Goal: Register for event/course

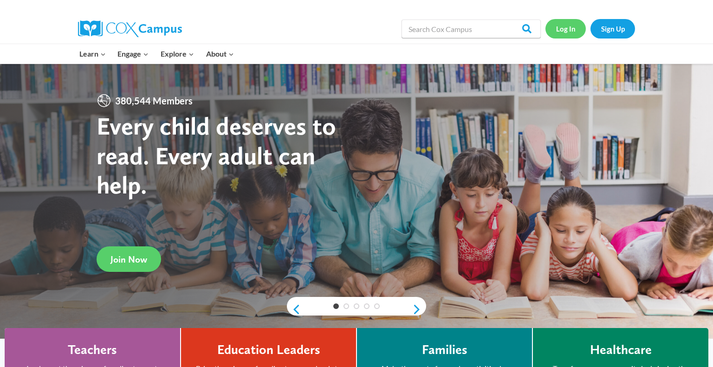
click at [557, 27] on link "Log In" at bounding box center [565, 28] width 40 height 19
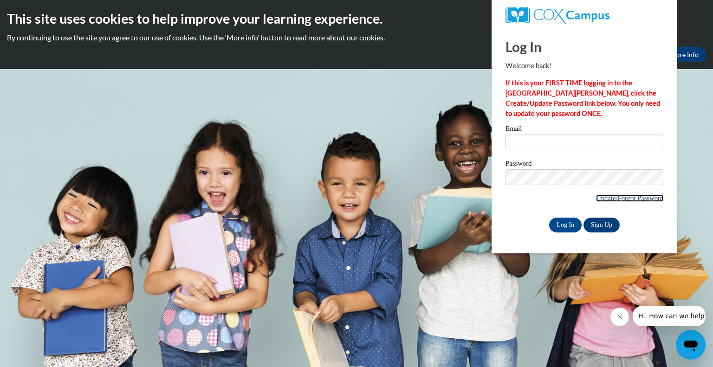
click at [608, 200] on link "Update/Forgot Password" at bounding box center [629, 197] width 67 height 7
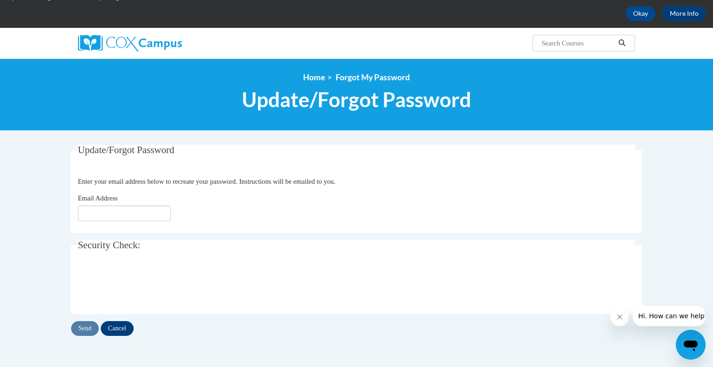
scroll to position [54, 0]
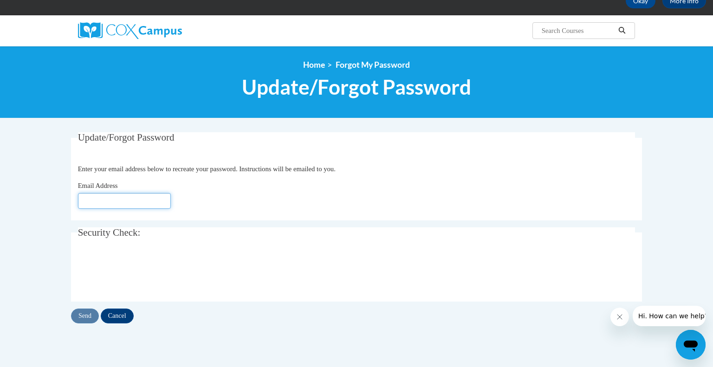
click at [99, 203] on input "Email Address" at bounding box center [124, 201] width 93 height 16
type input "[EMAIL_ADDRESS][DOMAIN_NAME]"
click at [88, 316] on input "Send" at bounding box center [85, 316] width 28 height 15
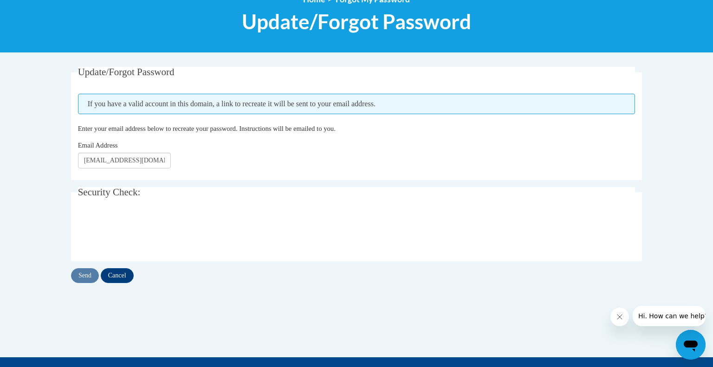
scroll to position [121, 0]
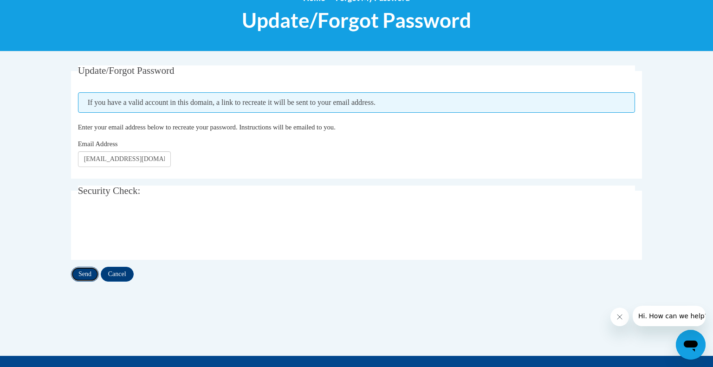
click at [82, 278] on input "Send" at bounding box center [85, 274] width 28 height 15
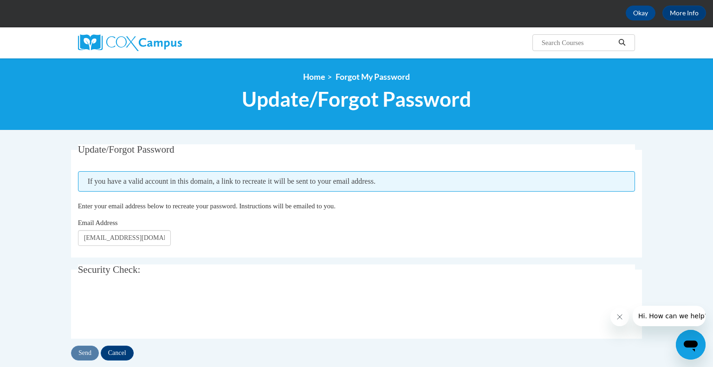
scroll to position [52, 0]
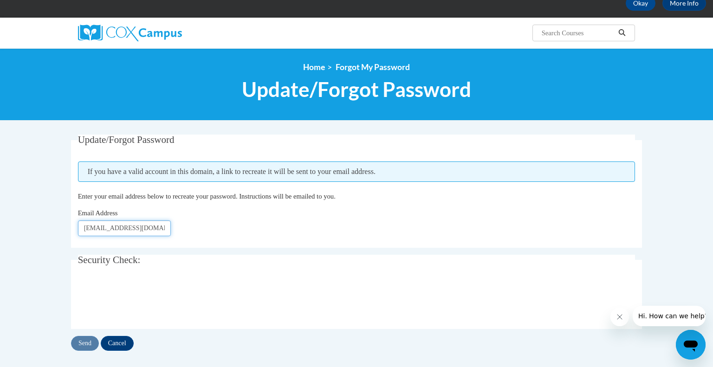
click at [133, 231] on input "[EMAIL_ADDRESS][DOMAIN_NAME]" at bounding box center [124, 228] width 93 height 16
click at [153, 226] on input "hweumschools.org" at bounding box center [124, 228] width 93 height 16
type input "h"
type input "hwedin@kewaskumschools.org"
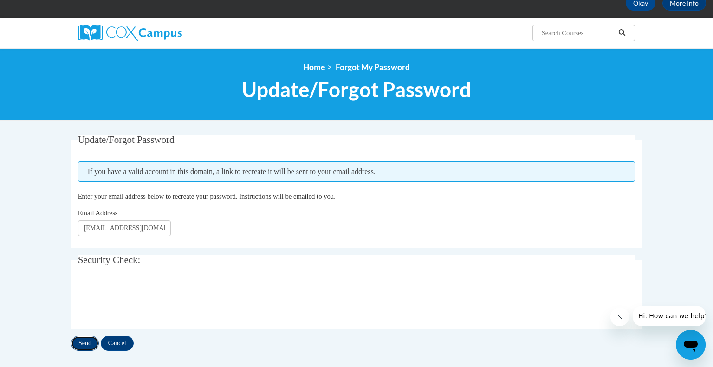
click at [85, 344] on input "Send" at bounding box center [85, 343] width 28 height 15
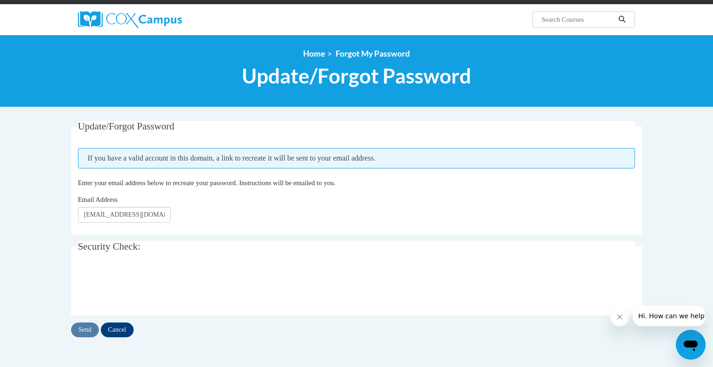
scroll to position [66, 0]
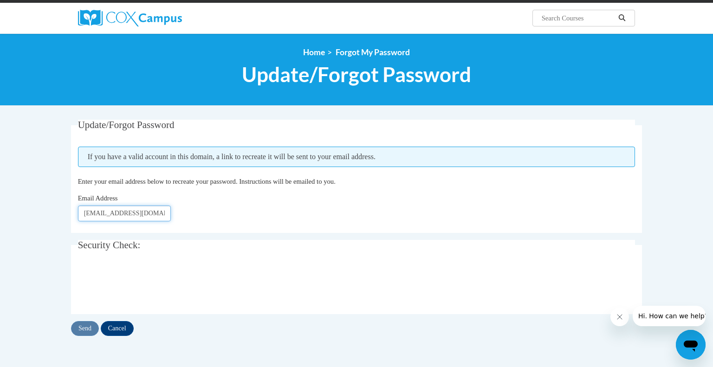
click at [156, 217] on input "hwedin@kewaskumschools.org" at bounding box center [124, 214] width 93 height 16
click at [155, 215] on input "hwedin@ls.org" at bounding box center [124, 214] width 93 height 16
type input "hdoucette@kewaskumschool.org"
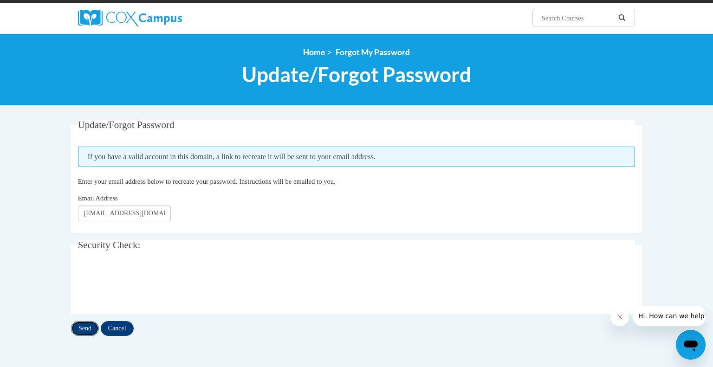
click at [87, 332] on input "Send" at bounding box center [85, 328] width 28 height 15
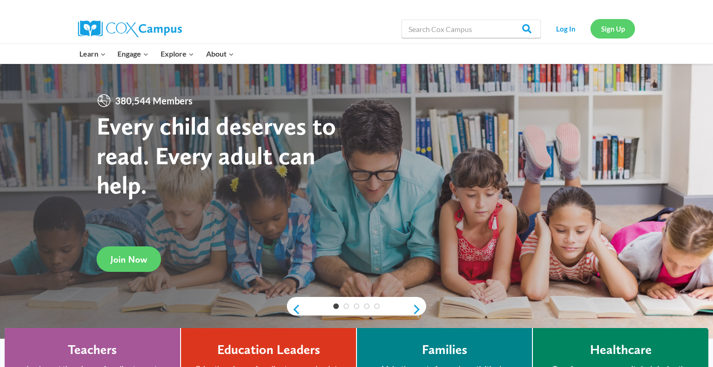
click at [616, 31] on link "Sign Up" at bounding box center [612, 28] width 45 height 19
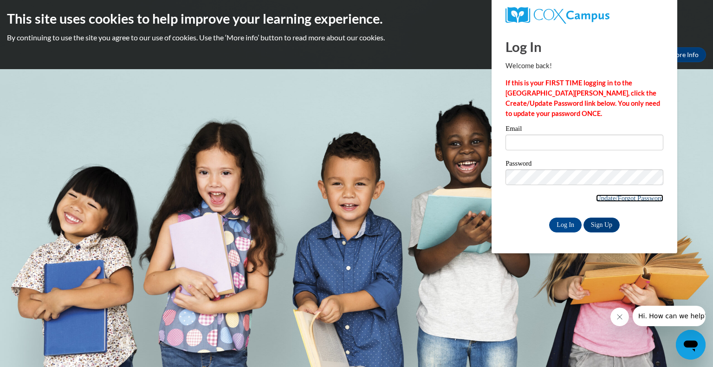
click at [618, 199] on link "Update/Forgot Password" at bounding box center [629, 197] width 67 height 7
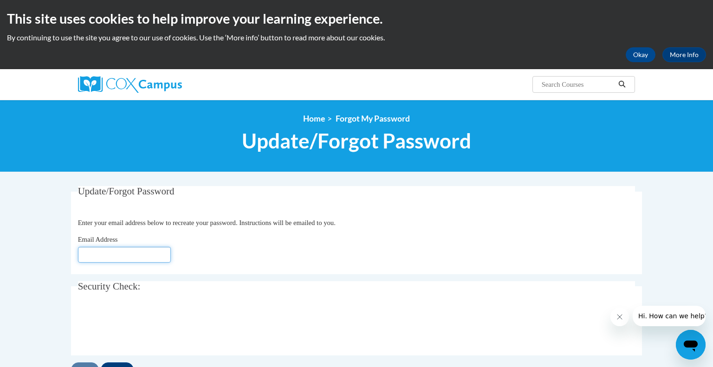
click at [90, 252] on input "Email Address" at bounding box center [124, 255] width 93 height 16
type input "hwedin@kewaskumschools.org"
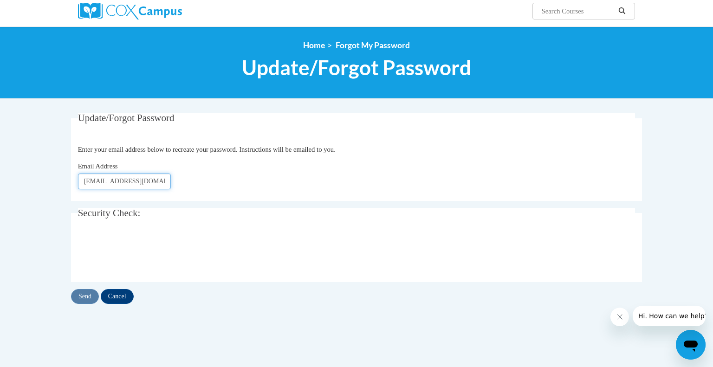
scroll to position [85, 0]
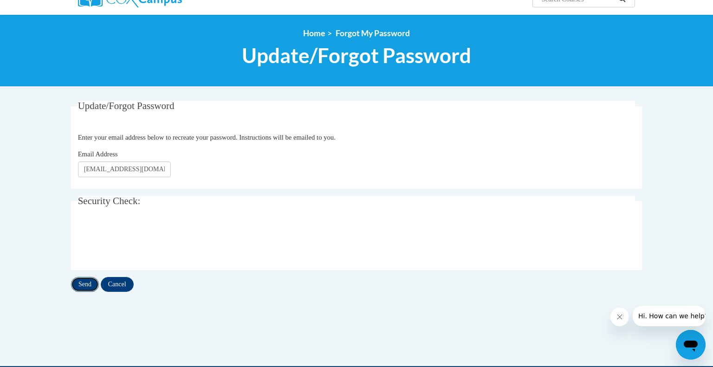
click at [88, 283] on input "Send" at bounding box center [85, 284] width 28 height 15
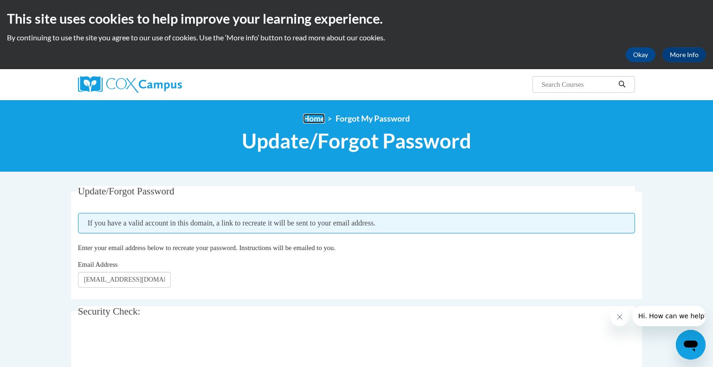
click at [307, 123] on link "Home" at bounding box center [314, 119] width 22 height 10
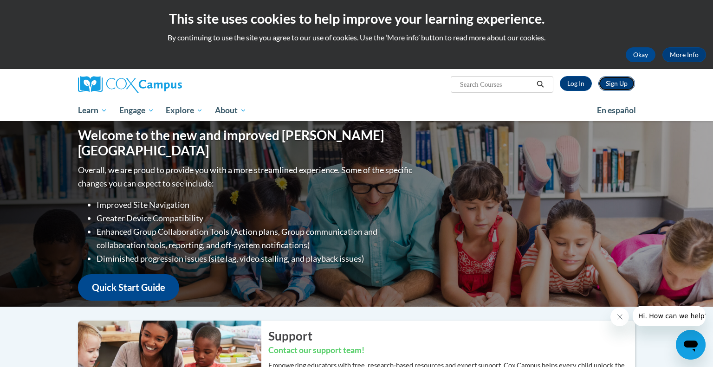
click at [619, 83] on link "Sign Up" at bounding box center [616, 83] width 37 height 15
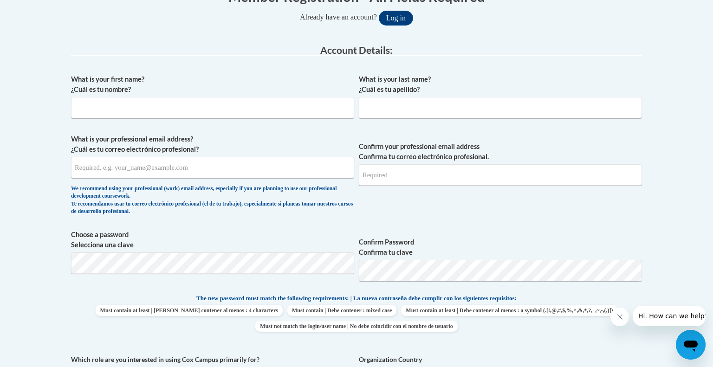
scroll to position [211, 0]
click at [105, 107] on input "What is your first name? ¿Cuál es tu nombre?" at bounding box center [212, 107] width 283 height 21
type input "Hannah"
type input "Wedin"
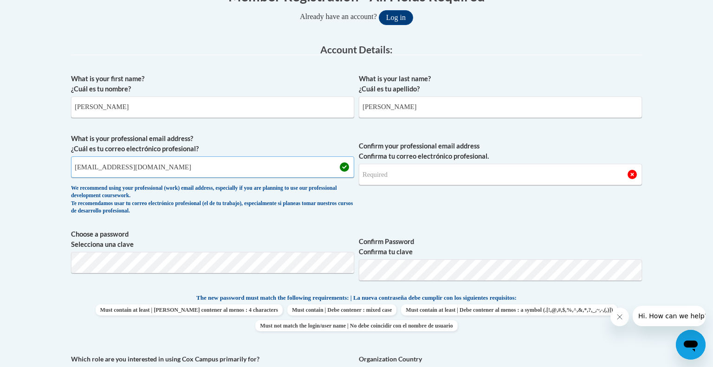
type input "hwedin@kewaskumschools.org"
click at [424, 174] on input "Confirm your professional email address Confirma tu correo electrónico profesio…" at bounding box center [500, 174] width 283 height 21
type input "hwedin@kewaskumschools.org"
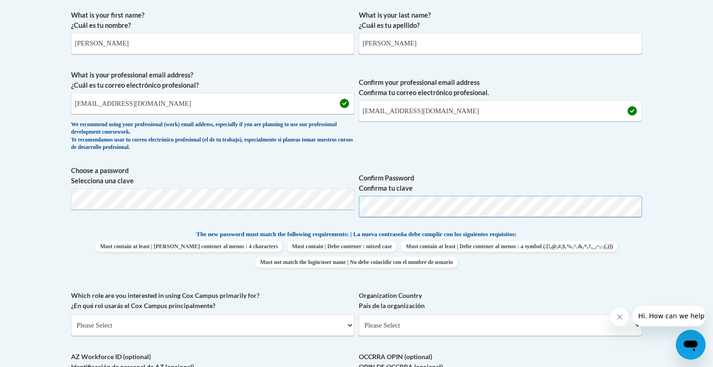
scroll to position [278, 0]
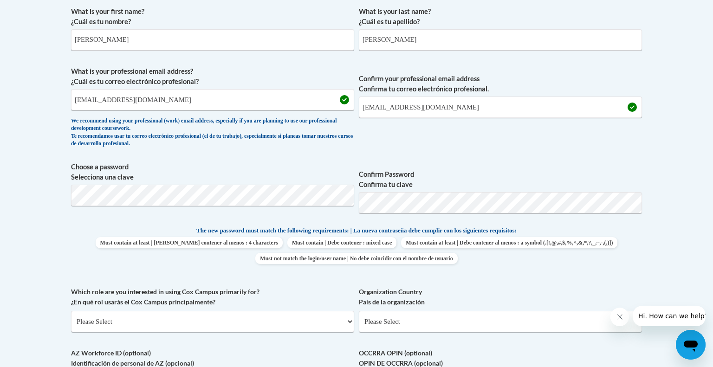
click at [676, 166] on body "This site uses cookies to help improve your learning experience. By continuing …" at bounding box center [356, 288] width 713 height 1133
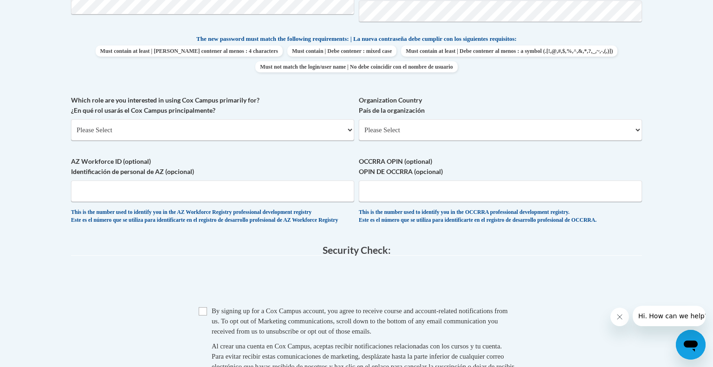
scroll to position [473, 0]
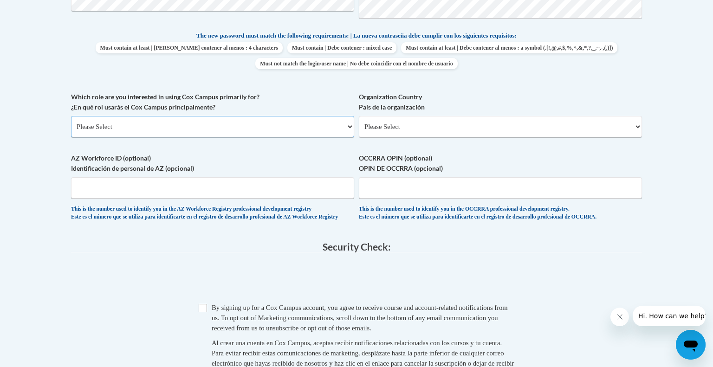
click at [167, 130] on select "Please Select College/University | Colegio/Universidad Community/Nonprofit Part…" at bounding box center [212, 126] width 283 height 21
select select "fbf2d438-af2f-41f8-98f1-81c410e29de3"
click at [71, 116] on select "Please Select College/University | Colegio/Universidad Community/Nonprofit Part…" at bounding box center [212, 126] width 283 height 21
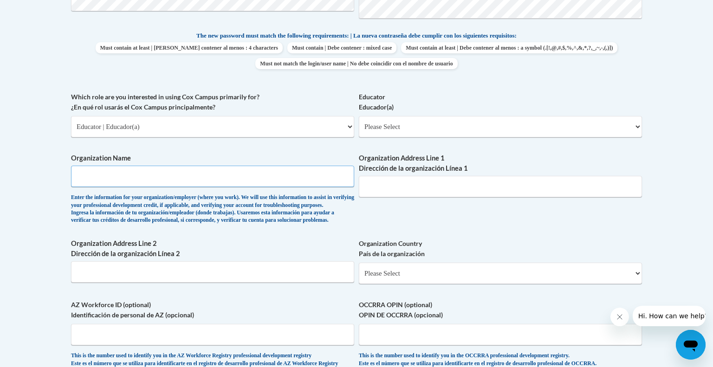
click at [233, 181] on input "Organization Name" at bounding box center [212, 176] width 283 height 21
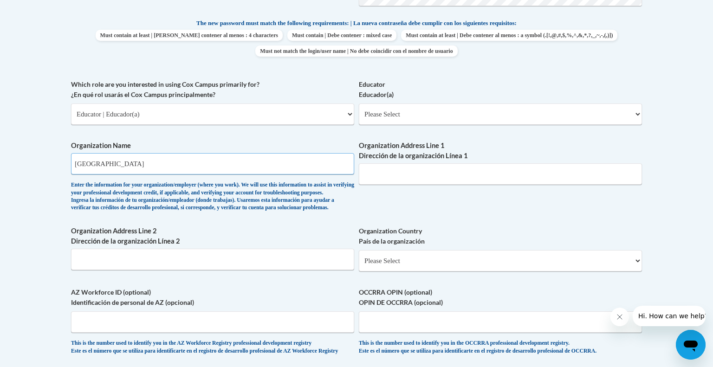
scroll to position [489, 0]
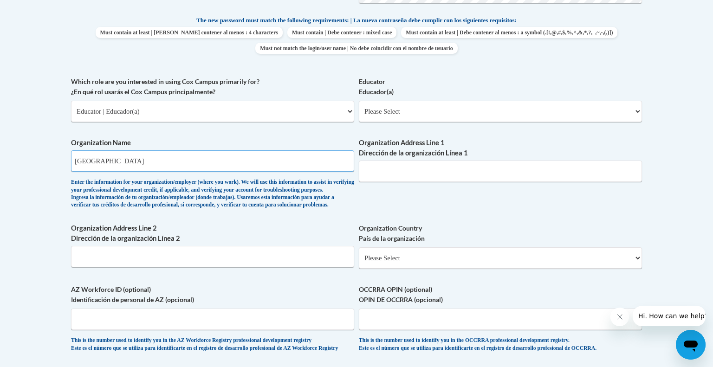
type input "Kewaskum School District"
click at [401, 175] on input "Organization Address Line 1 Dirección de la organización Línea 1" at bounding box center [500, 171] width 283 height 21
type input "1455 School St. Kewaskum WI 53040"
click at [12, 200] on body "This site uses cookies to help improve your learning experience. By continuing …" at bounding box center [356, 150] width 713 height 1279
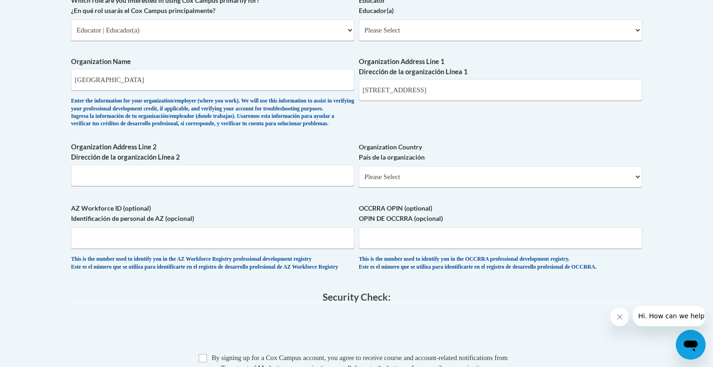
scroll to position [570, 0]
click at [396, 187] on select "Please Select United States | Estados Unidos Outside of the United States | Fue…" at bounding box center [500, 176] width 283 height 21
select select "ad49bcad-a171-4b2e-b99c-48b446064914"
click at [359, 181] on select "Please Select United States | Estados Unidos Outside of the United States | Fue…" at bounding box center [500, 176] width 283 height 21
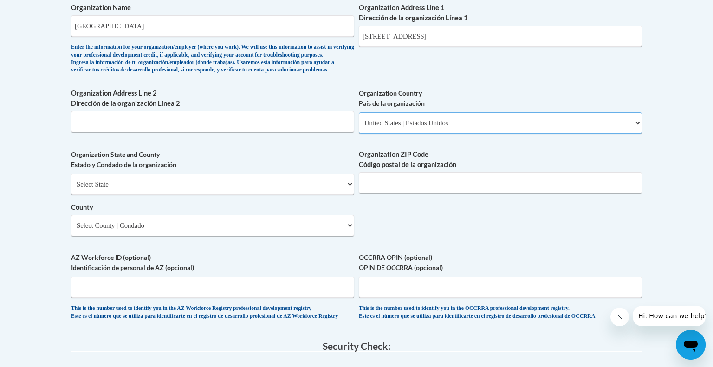
scroll to position [626, 0]
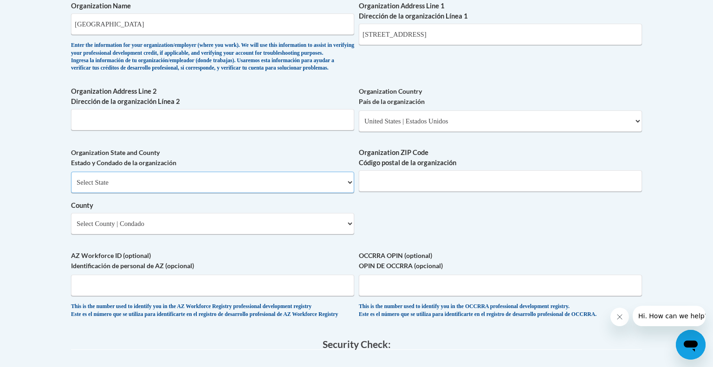
click at [237, 193] on select "Select State Alabama Alaska Arizona Arkansas California Colorado Connecticut De…" at bounding box center [212, 182] width 283 height 21
select select "Wisconsin"
click at [71, 187] on select "Select State Alabama Alaska Arizona Arkansas California Colorado Connecticut De…" at bounding box center [212, 182] width 283 height 21
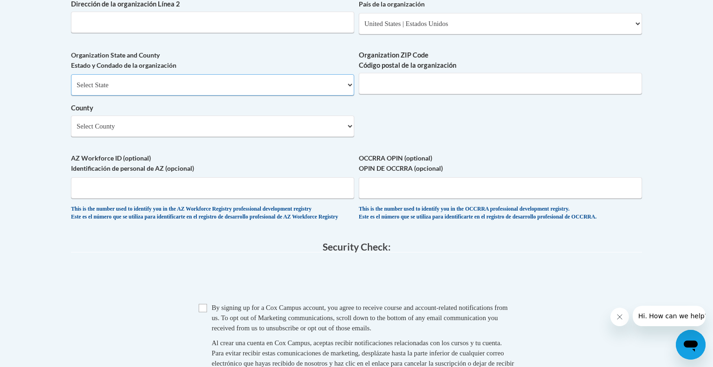
scroll to position [723, 0]
click at [390, 94] on input "Organization ZIP Code Código postal de la organización" at bounding box center [500, 82] width 283 height 21
type input "53040"
click at [103, 136] on select "Select County Adams Ashland Barron Bayfield Brown Buffalo Burnett Calumet Chipp…" at bounding box center [212, 125] width 283 height 21
click at [121, 136] on select "Select County Adams Ashland Barron Bayfield Brown Buffalo Burnett Calumet Chipp…" at bounding box center [212, 125] width 283 height 21
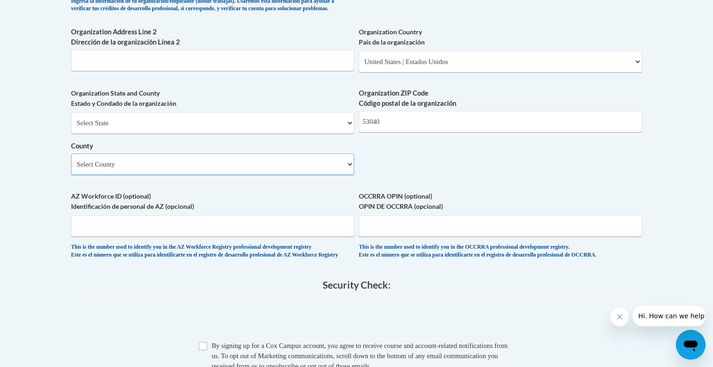
scroll to position [637, 0]
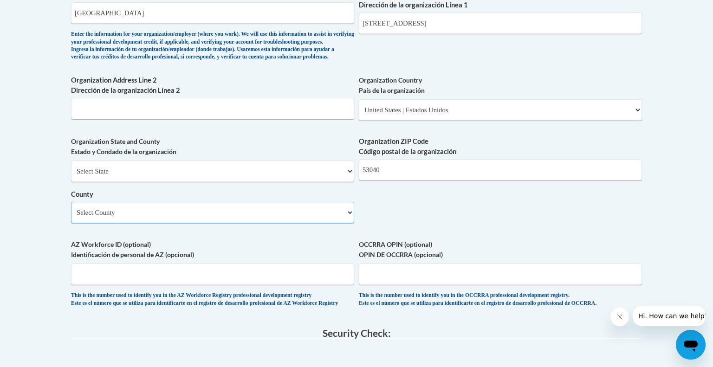
click at [92, 223] on select "Select County Adams Ashland Barron Bayfield Brown Buffalo Burnett Calumet Chipp…" at bounding box center [212, 212] width 283 height 21
select select "Washington"
click at [71, 217] on select "Select County Adams Ashland Barron Bayfield Brown Buffalo Burnett Calumet Chipp…" at bounding box center [212, 212] width 283 height 21
click at [33, 202] on body "This site uses cookies to help improve your learning experience. By continuing …" at bounding box center [356, 54] width 713 height 1382
click at [123, 182] on select "Select State Alabama Alaska Arizona Arkansas California Colorado Connecticut De…" at bounding box center [212, 171] width 283 height 21
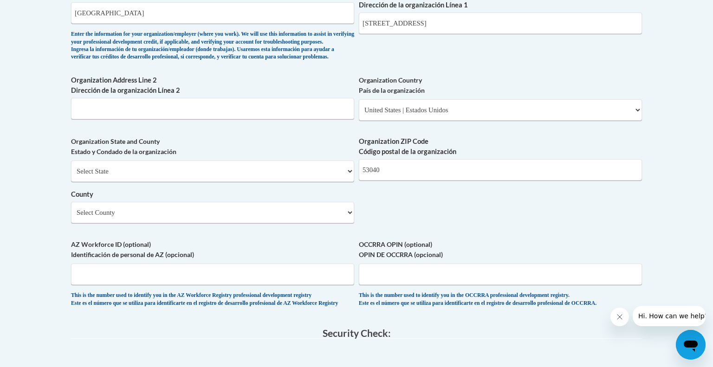
click at [12, 196] on body "This site uses cookies to help improve your learning experience. By continuing …" at bounding box center [356, 54] width 713 height 1382
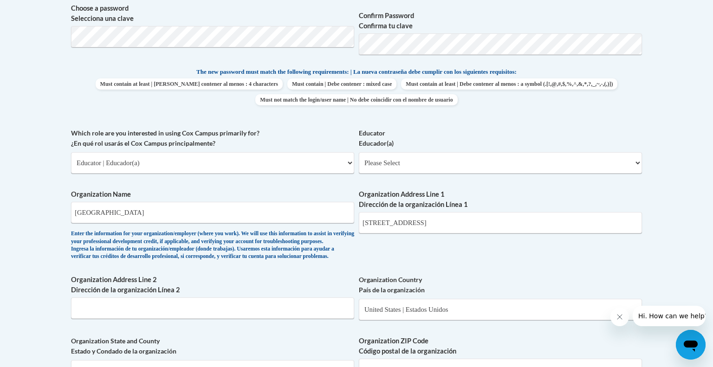
scroll to position [434, 0]
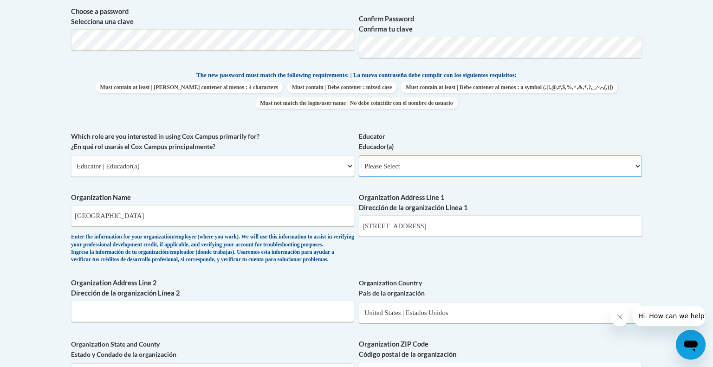
click at [387, 163] on select "Please Select Early Learning/Daycare Teacher/Family Home Care Provider | Maestr…" at bounding box center [500, 165] width 283 height 21
select select "67563ca1-16dc-4830-a7b3-94a34bed3689"
click at [359, 155] on select "Please Select Early Learning/Daycare Teacher/Family Home Care Provider | Maestr…" at bounding box center [500, 165] width 283 height 21
select select "null"
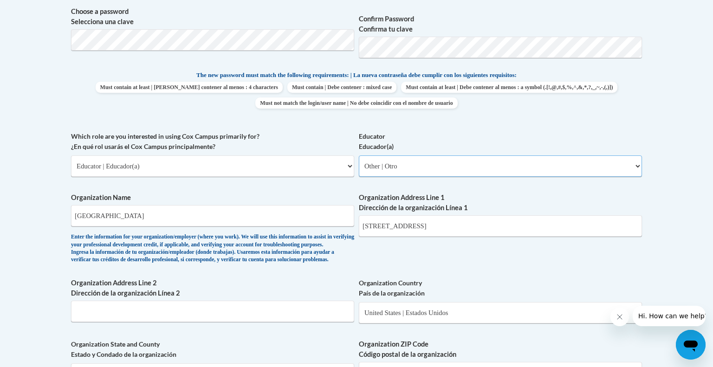
click at [383, 173] on select "Please Select Early Learning/Daycare Teacher/Family Home Care Provider | Maestr…" at bounding box center [500, 165] width 283 height 21
click at [359, 155] on select "Please Select Early Learning/Daycare Teacher/Family Home Care Provider | Maestr…" at bounding box center [500, 165] width 283 height 21
click at [398, 162] on select "Please Select Early Learning/Daycare Teacher/Family Home Care Provider | Maestr…" at bounding box center [500, 165] width 283 height 21
click at [359, 155] on select "Please Select Early Learning/Daycare Teacher/Family Home Care Provider | Maestr…" at bounding box center [500, 165] width 283 height 21
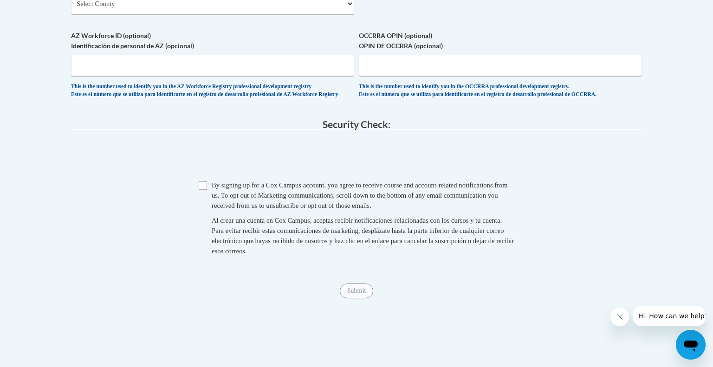
scroll to position [845, 0]
click at [197, 212] on div "Checkbox By signing up for a Cox Campus account, you agree to receive course an…" at bounding box center [356, 223] width 571 height 85
click at [205, 191] on input "Checkbox" at bounding box center [203, 186] width 8 height 8
checkbox input "true"
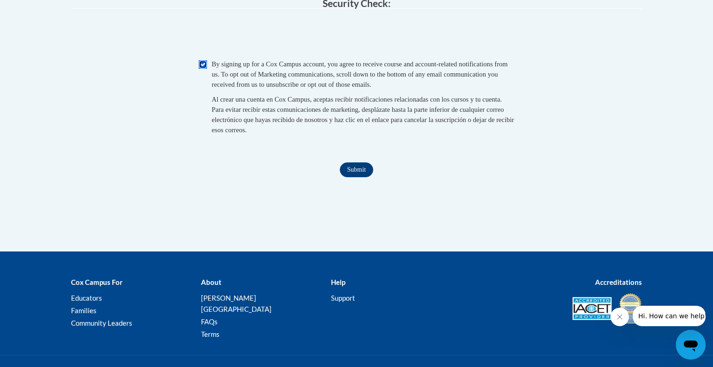
scroll to position [970, 0]
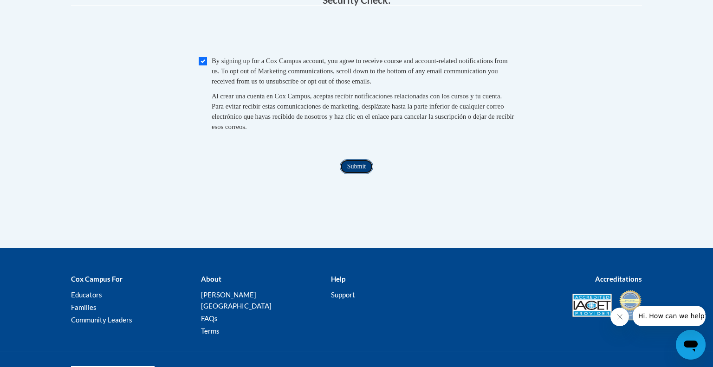
click at [353, 174] on input "Submit" at bounding box center [356, 166] width 33 height 15
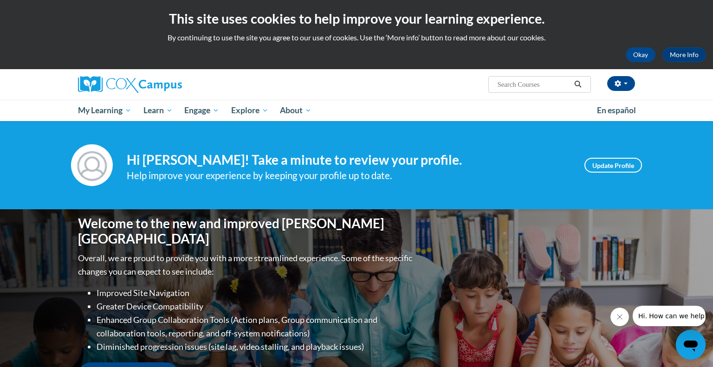
scroll to position [78, 0]
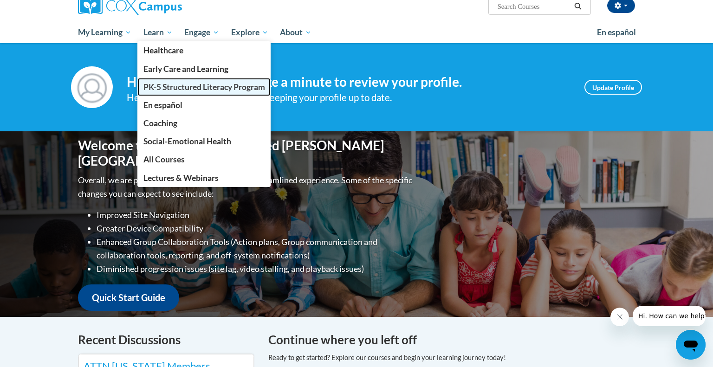
click at [172, 88] on span "PK-5 Structured Literacy Program" at bounding box center [204, 87] width 122 height 10
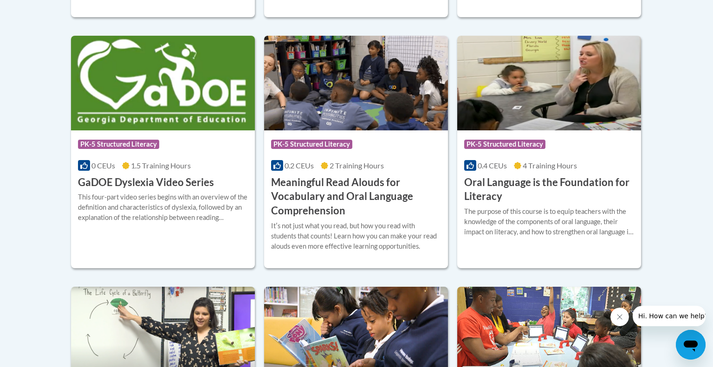
scroll to position [615, 0]
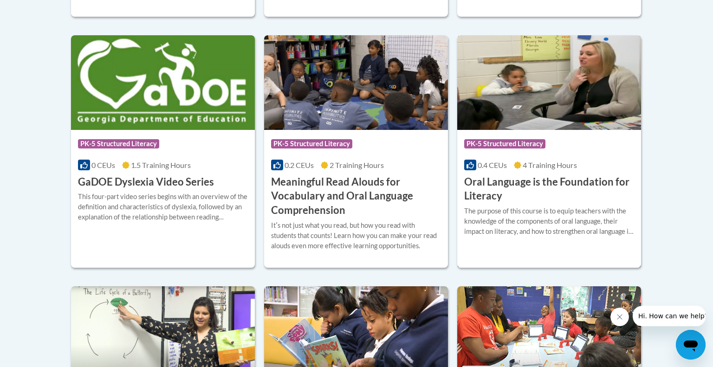
click at [527, 184] on h3 "Oral Language is the Foundation for Literacy" at bounding box center [549, 189] width 170 height 29
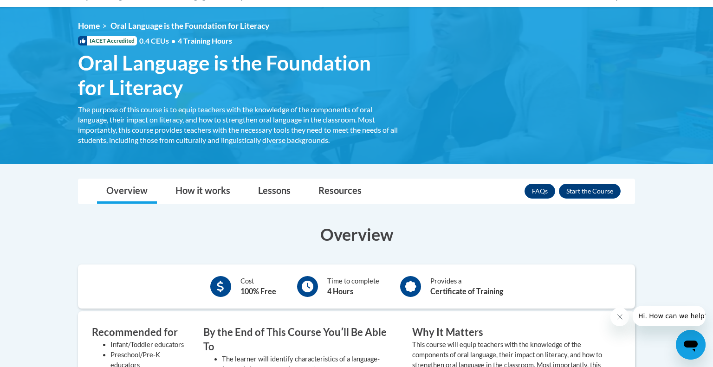
scroll to position [121, 0]
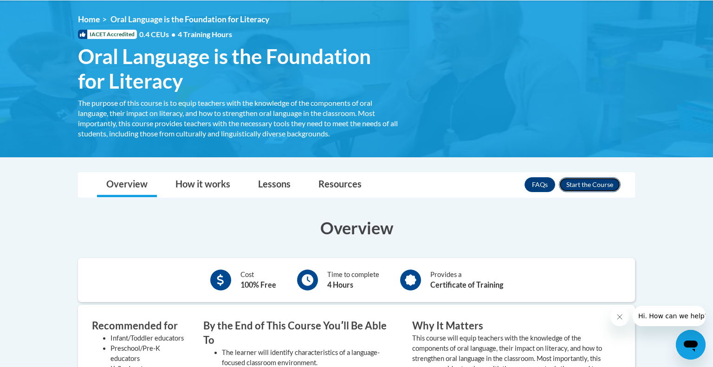
click at [596, 181] on button "Enroll" at bounding box center [590, 184] width 62 height 15
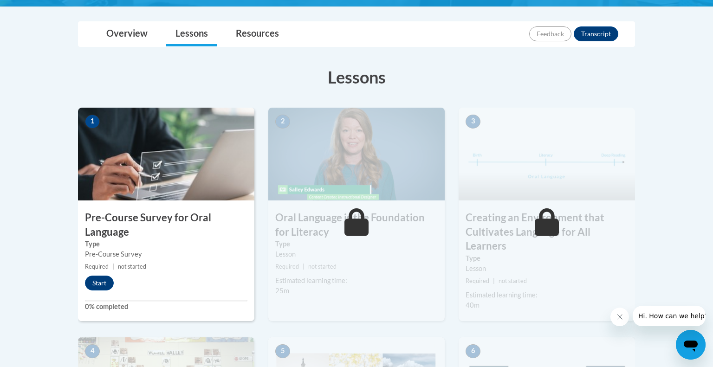
scroll to position [200, 0]
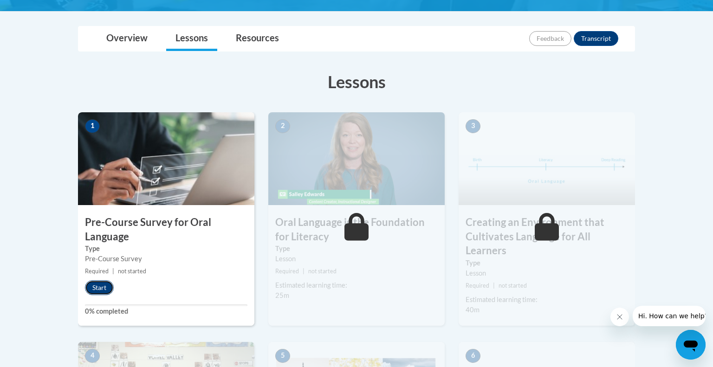
click at [104, 291] on button "Start" at bounding box center [99, 287] width 29 height 15
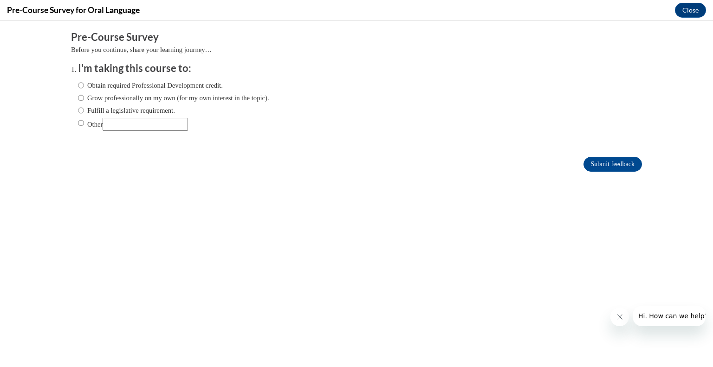
scroll to position [0, 0]
click at [82, 112] on input "Fulfill a legislative requirement." at bounding box center [81, 110] width 6 height 10
radio input "true"
click at [83, 84] on input "Obtain required Professional Development credit." at bounding box center [81, 85] width 6 height 10
radio input "true"
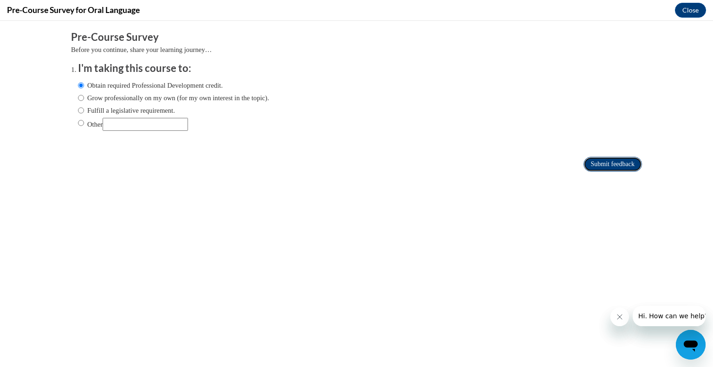
click at [621, 162] on input "Submit feedback" at bounding box center [612, 164] width 58 height 15
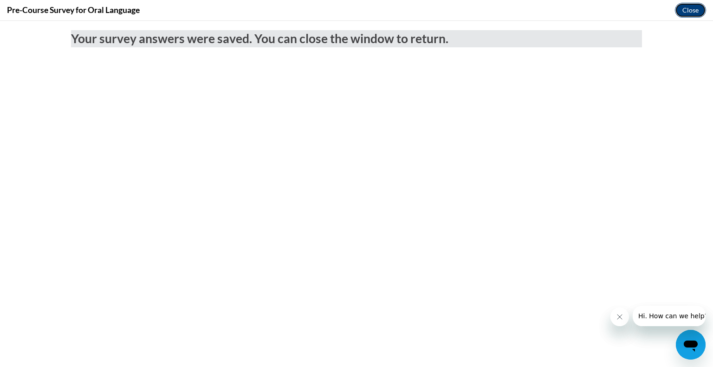
click at [687, 10] on button "Close" at bounding box center [690, 10] width 31 height 15
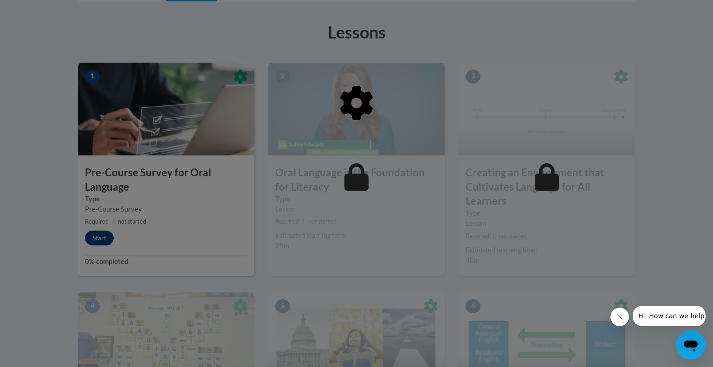
scroll to position [252, 0]
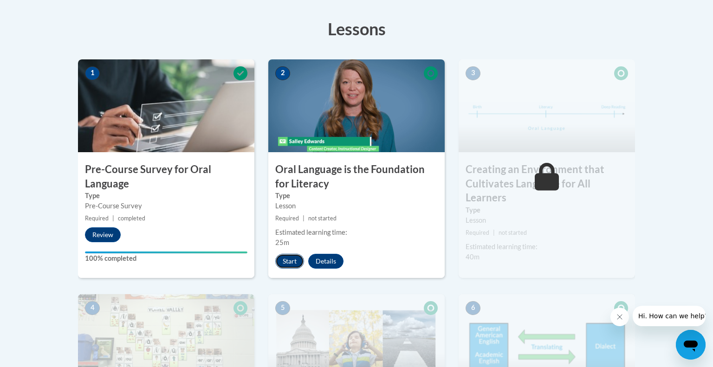
click at [297, 261] on button "Start" at bounding box center [289, 261] width 29 height 15
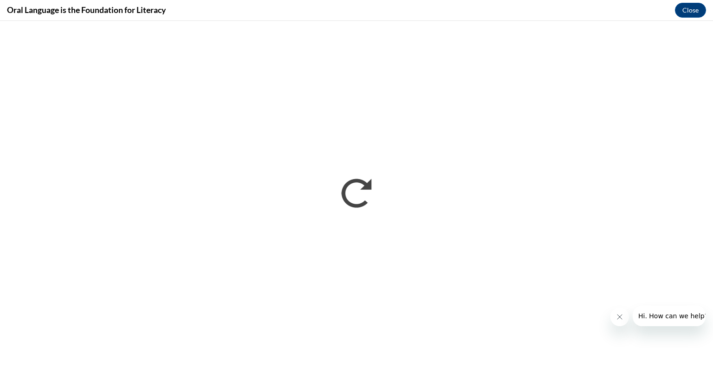
scroll to position [0, 0]
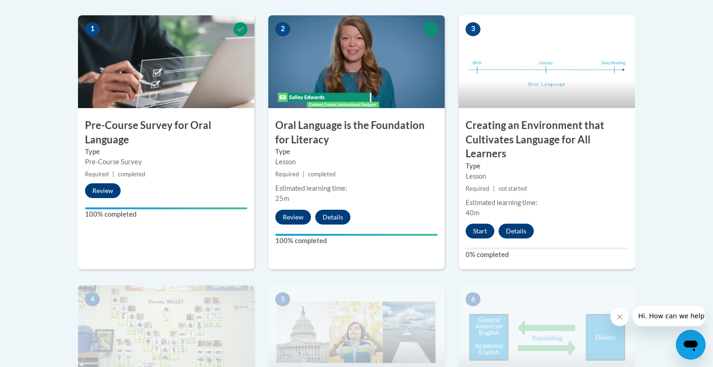
scroll to position [311, 0]
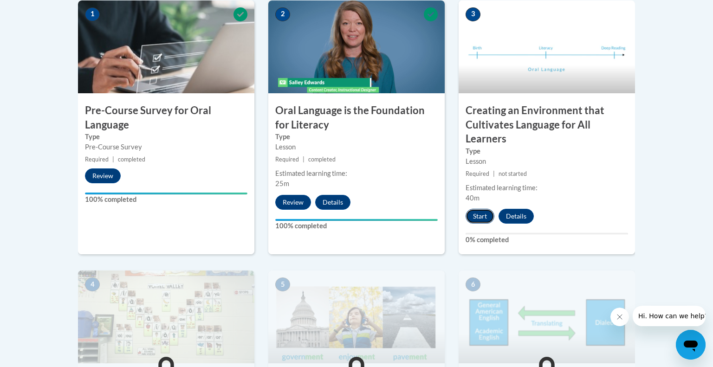
click at [475, 218] on button "Start" at bounding box center [479, 216] width 29 height 15
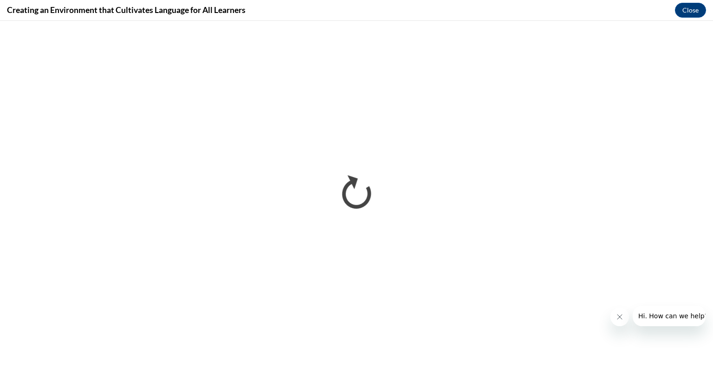
scroll to position [0, 0]
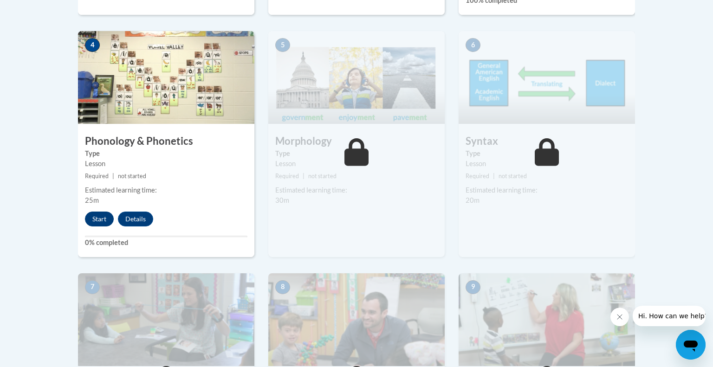
scroll to position [553, 0]
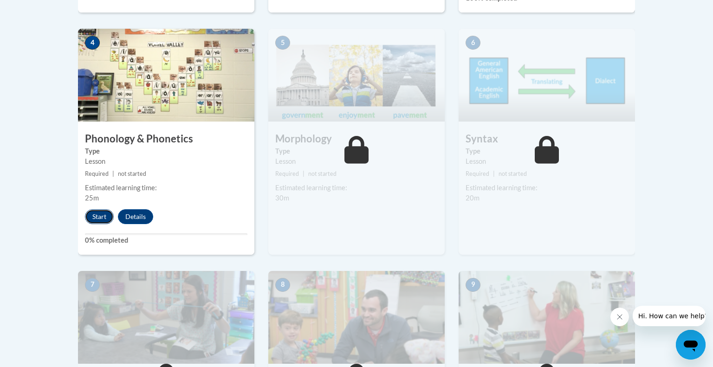
click at [97, 217] on button "Start" at bounding box center [99, 216] width 29 height 15
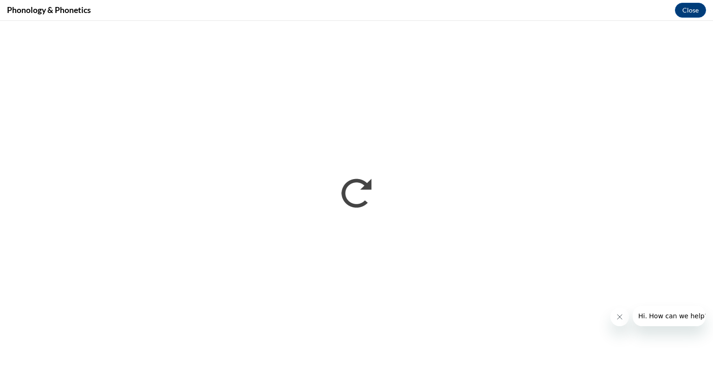
scroll to position [0, 0]
